Goal: Transaction & Acquisition: Purchase product/service

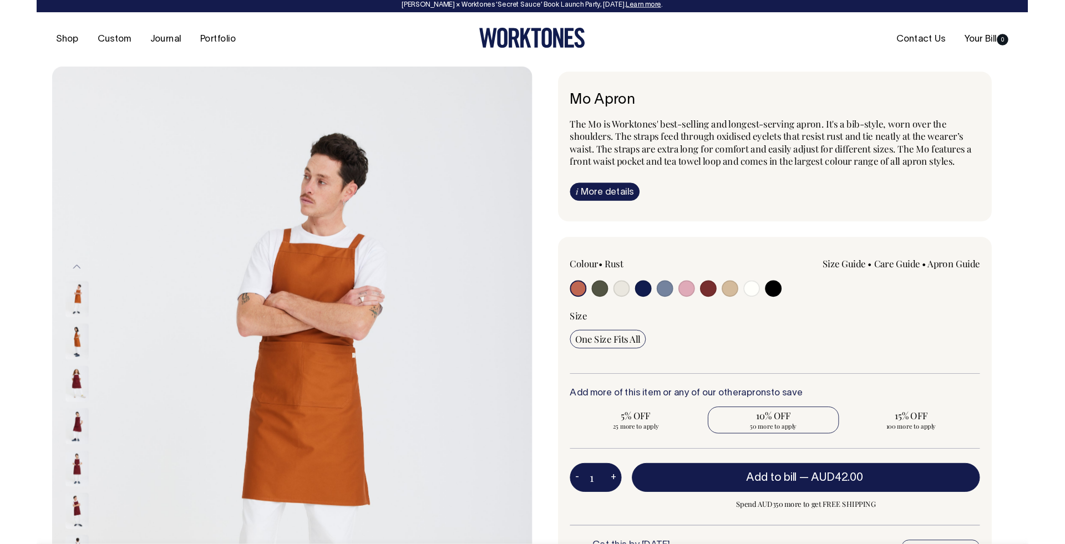
scroll to position [3, 0]
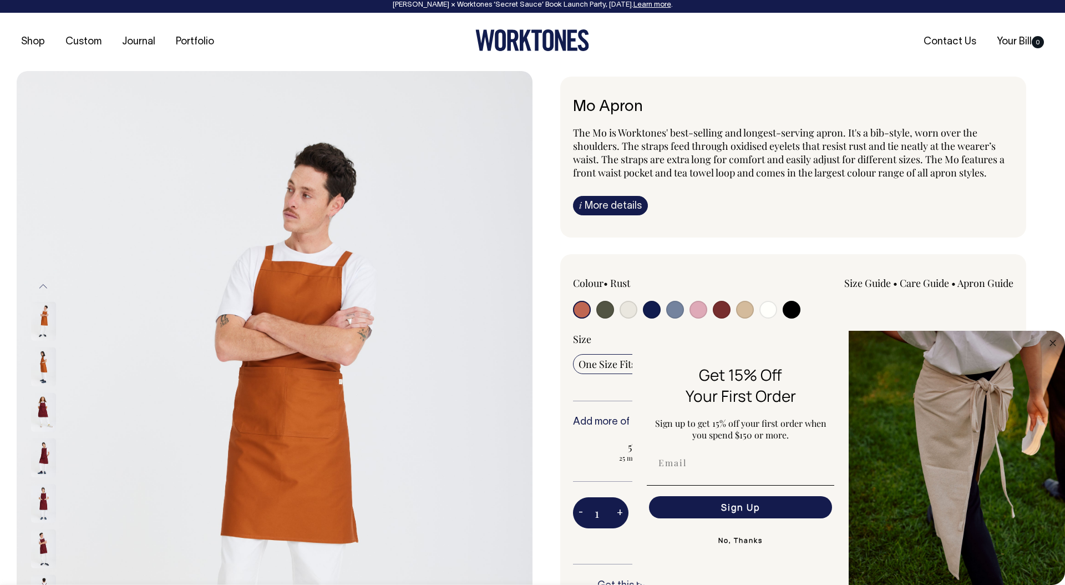
click at [798, 314] on input "radio" at bounding box center [792, 310] width 18 height 18
radio input "true"
select select "Black"
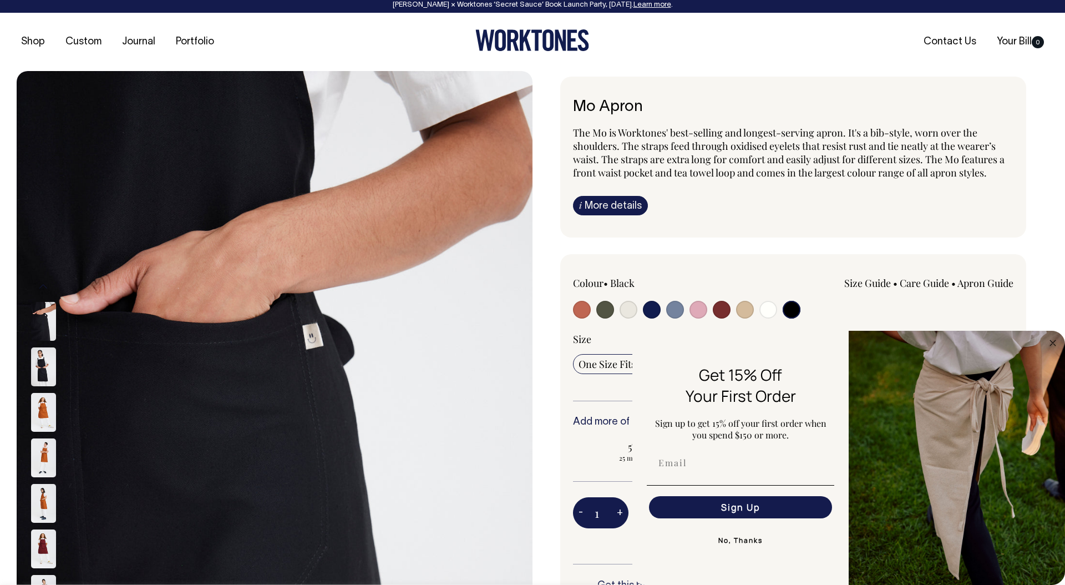
click at [794, 312] on input "radio" at bounding box center [792, 310] width 18 height 18
click at [795, 310] on input "radio" at bounding box center [792, 310] width 18 height 18
click at [1051, 341] on circle "Close dialog" at bounding box center [1053, 342] width 13 height 13
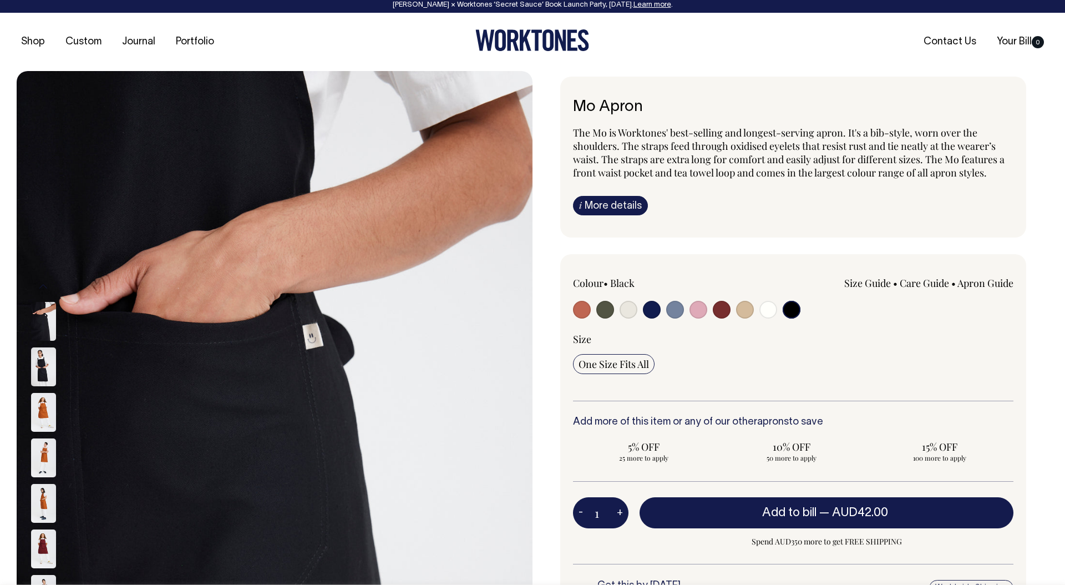
click at [793, 311] on input "radio" at bounding box center [792, 310] width 18 height 18
click at [43, 371] on img at bounding box center [43, 366] width 25 height 39
click at [277, 295] on img at bounding box center [275, 457] width 516 height 773
click at [829, 265] on div "Colour • Black" at bounding box center [793, 455] width 466 height 403
click at [43, 367] on img at bounding box center [43, 366] width 25 height 39
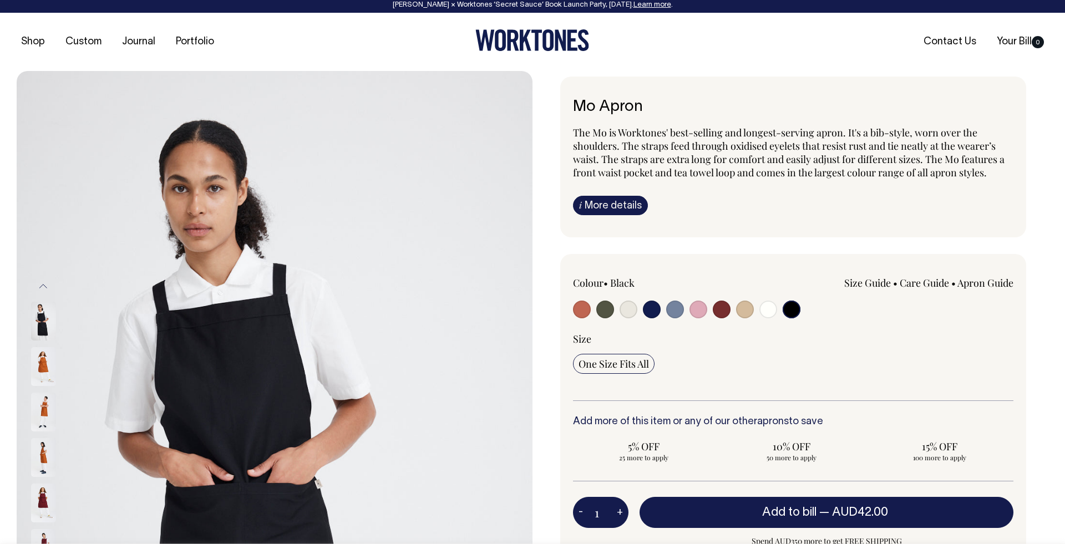
click at [626, 314] on input "radio" at bounding box center [629, 310] width 18 height 18
radio input "true"
select select "Natural"
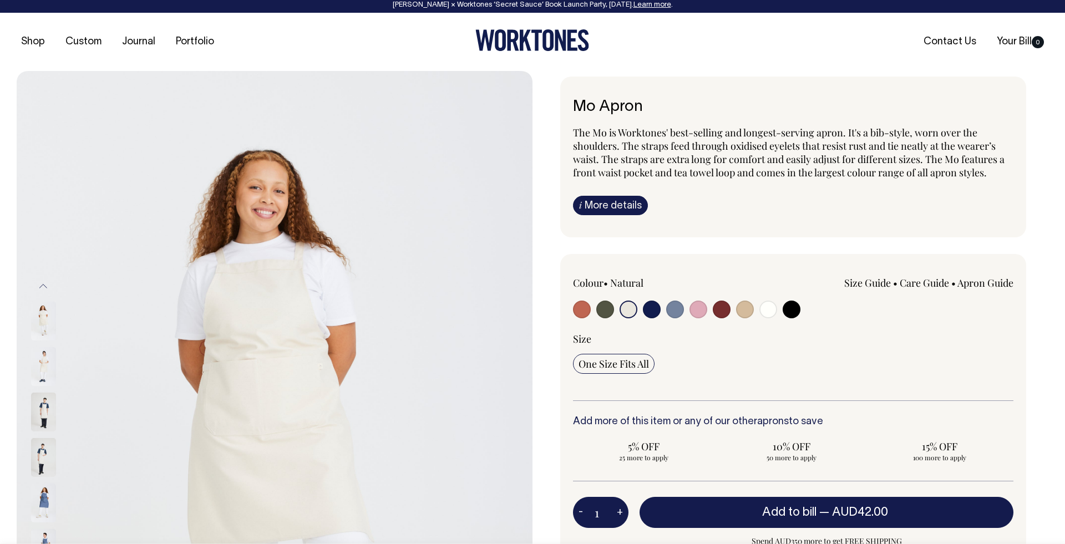
click at [627, 312] on input "radio" at bounding box center [629, 310] width 18 height 18
click at [605, 312] on input "radio" at bounding box center [605, 310] width 18 height 18
radio input "true"
select select "Olive"
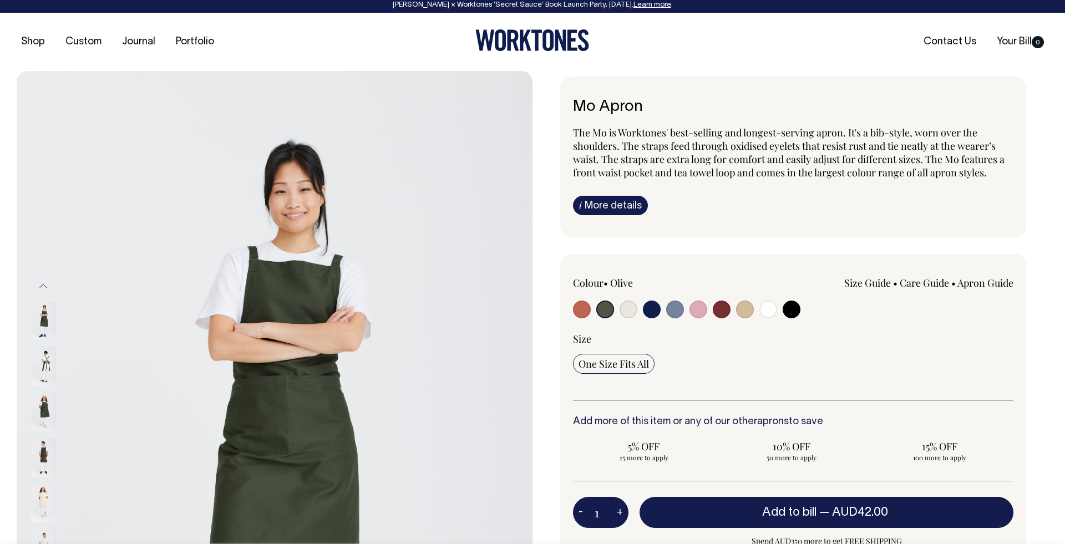
click at [747, 310] on input "radio" at bounding box center [745, 310] width 18 height 18
radio input "true"
select select "Khaki"
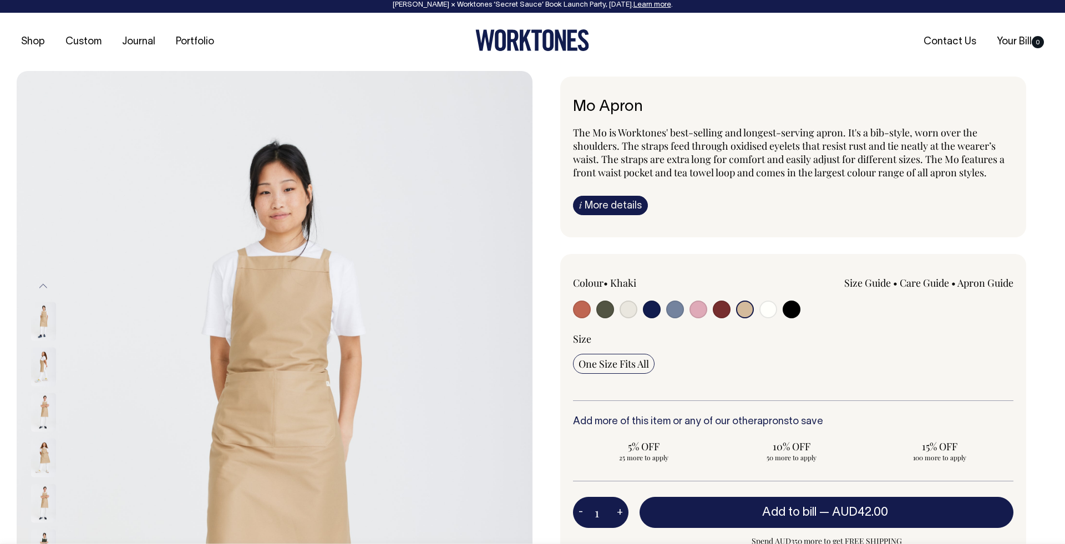
click at [775, 308] on input "radio" at bounding box center [768, 310] width 18 height 18
radio input "true"
select select "Off-White"
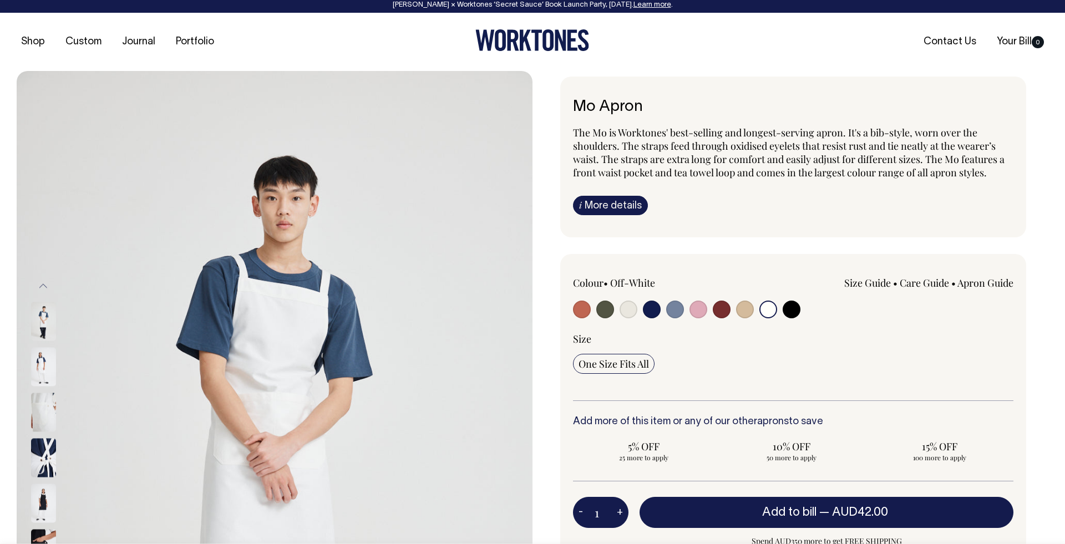
click at [795, 310] on input "radio" at bounding box center [792, 310] width 18 height 18
radio input "true"
select select "Black"
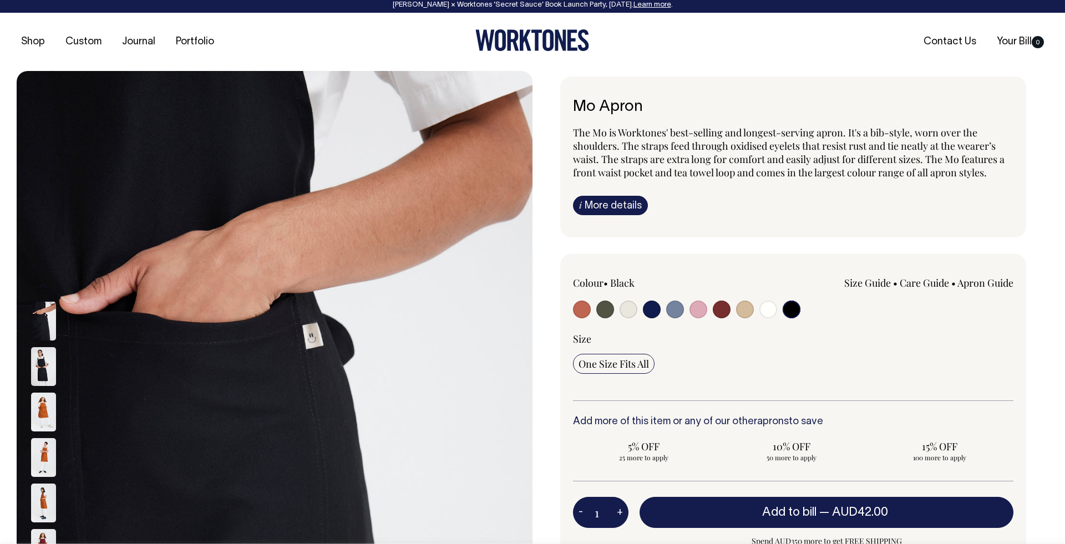
click at [581, 308] on input "radio" at bounding box center [582, 310] width 18 height 18
radio input "true"
select select "Rust"
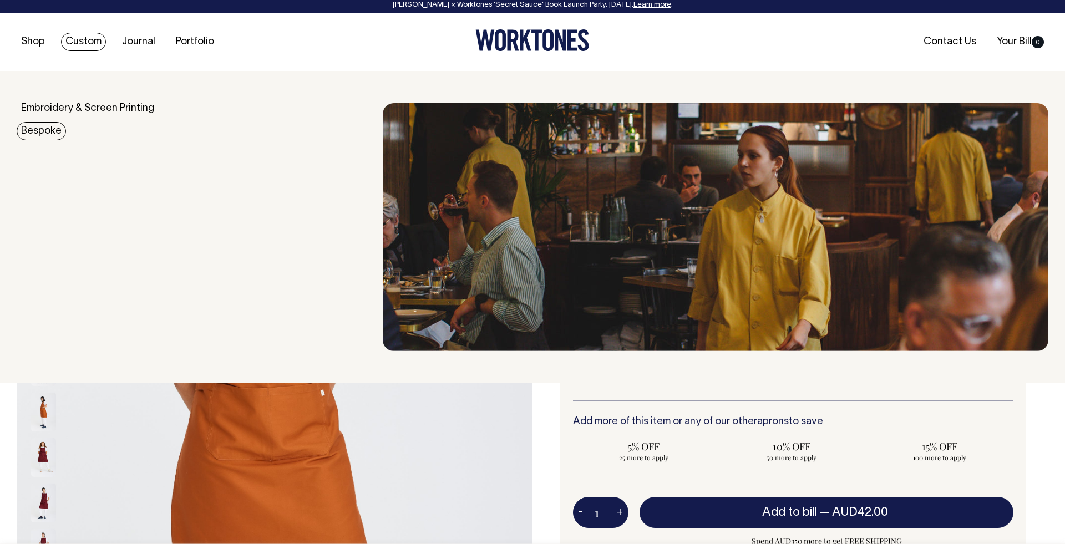
click at [44, 128] on link "Bespoke" at bounding box center [41, 131] width 49 height 18
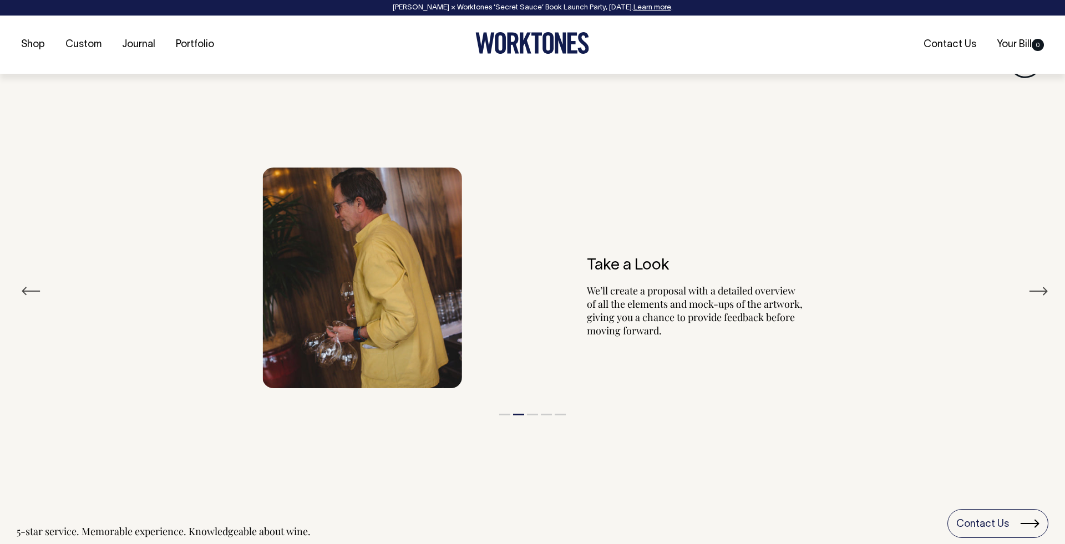
scroll to position [2094, 0]
